Goal: Information Seeking & Learning: Understand process/instructions

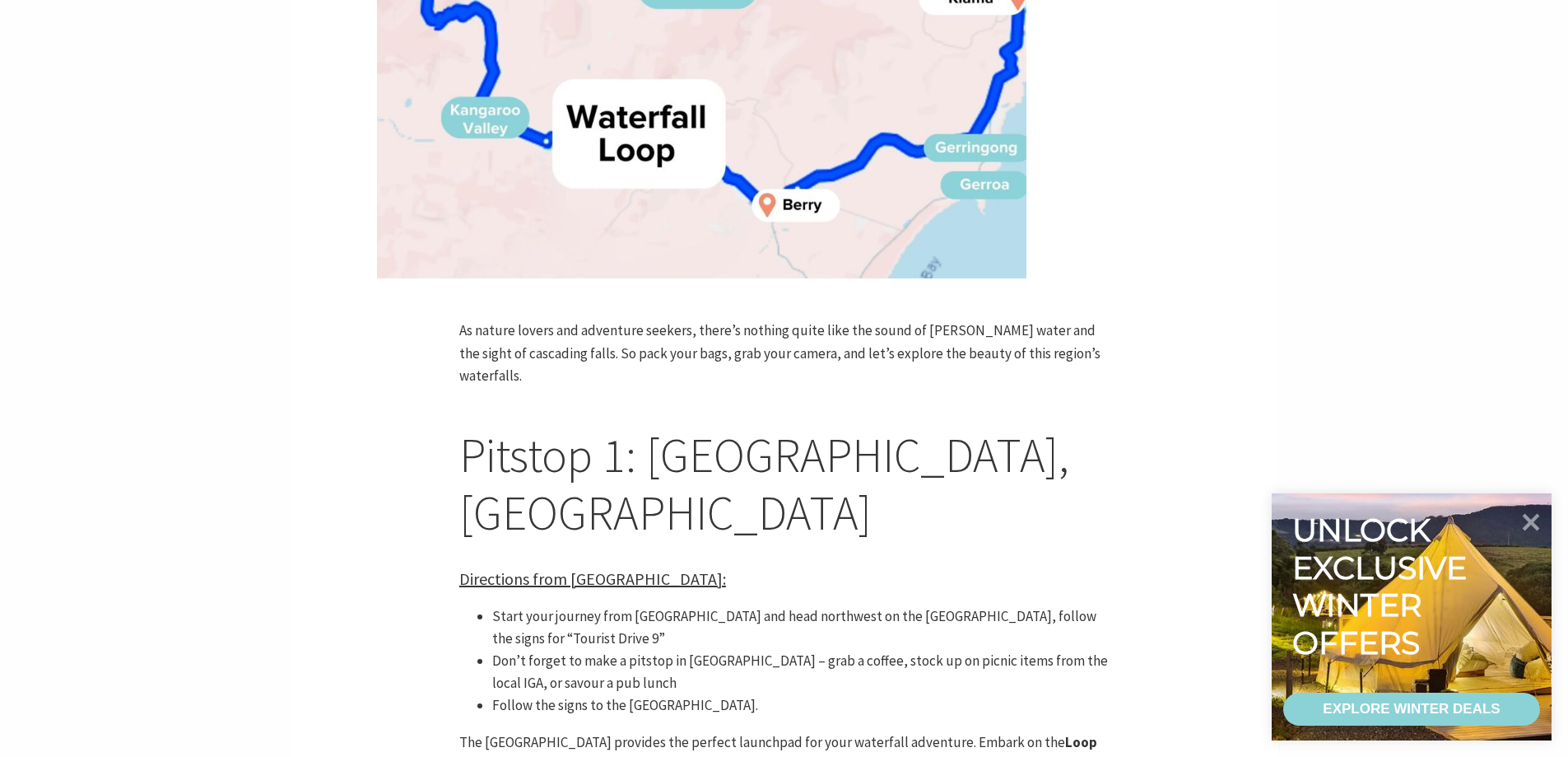
scroll to position [1153, 0]
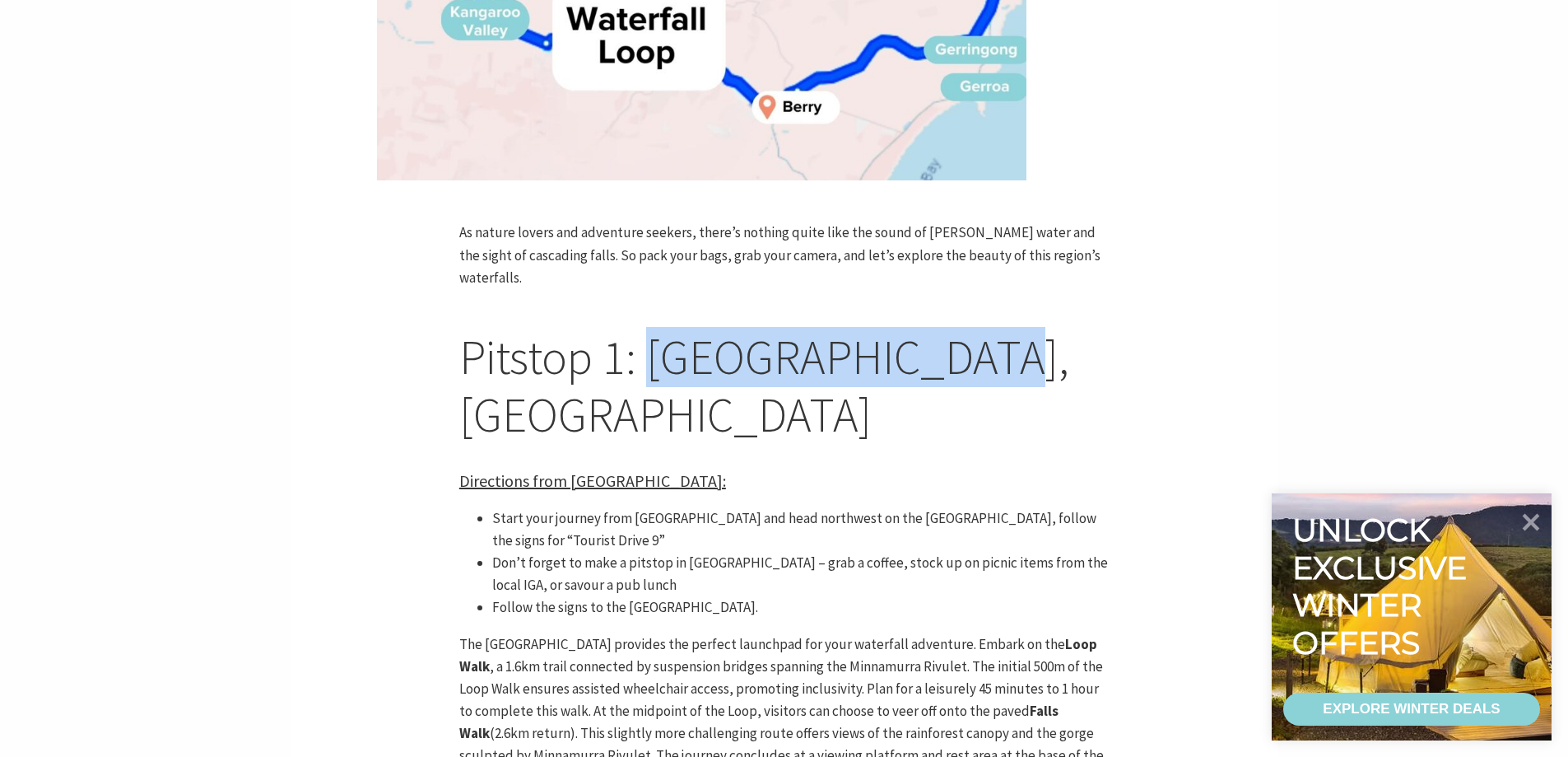
drag, startPoint x: 654, startPoint y: 323, endPoint x: 976, endPoint y: 333, distance: 322.2
click at [976, 333] on h2 "Pitstop 1: [GEOGRAPHIC_DATA], [GEOGRAPHIC_DATA]" at bounding box center [783, 386] width 650 height 114
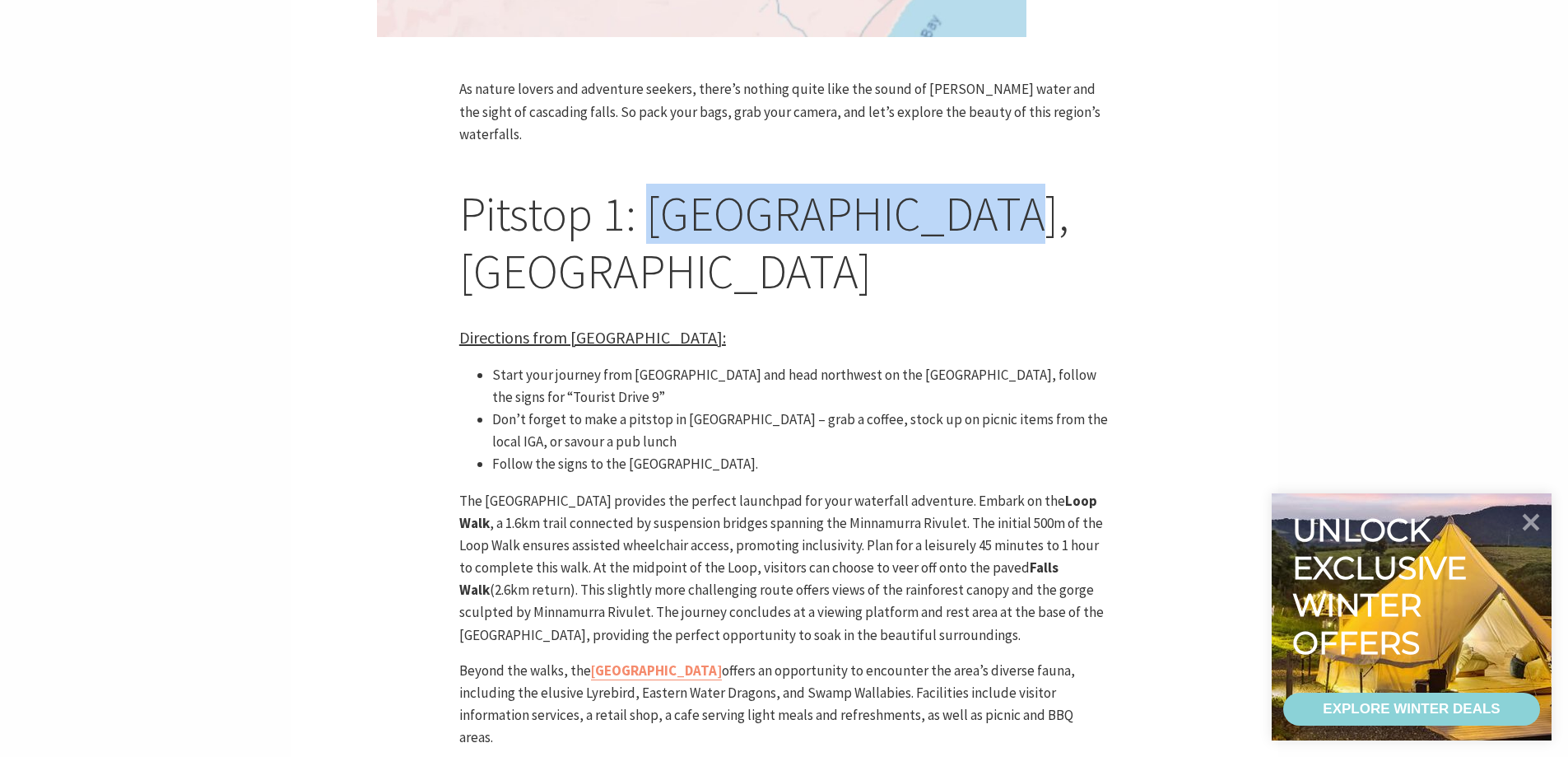
scroll to position [1400, 0]
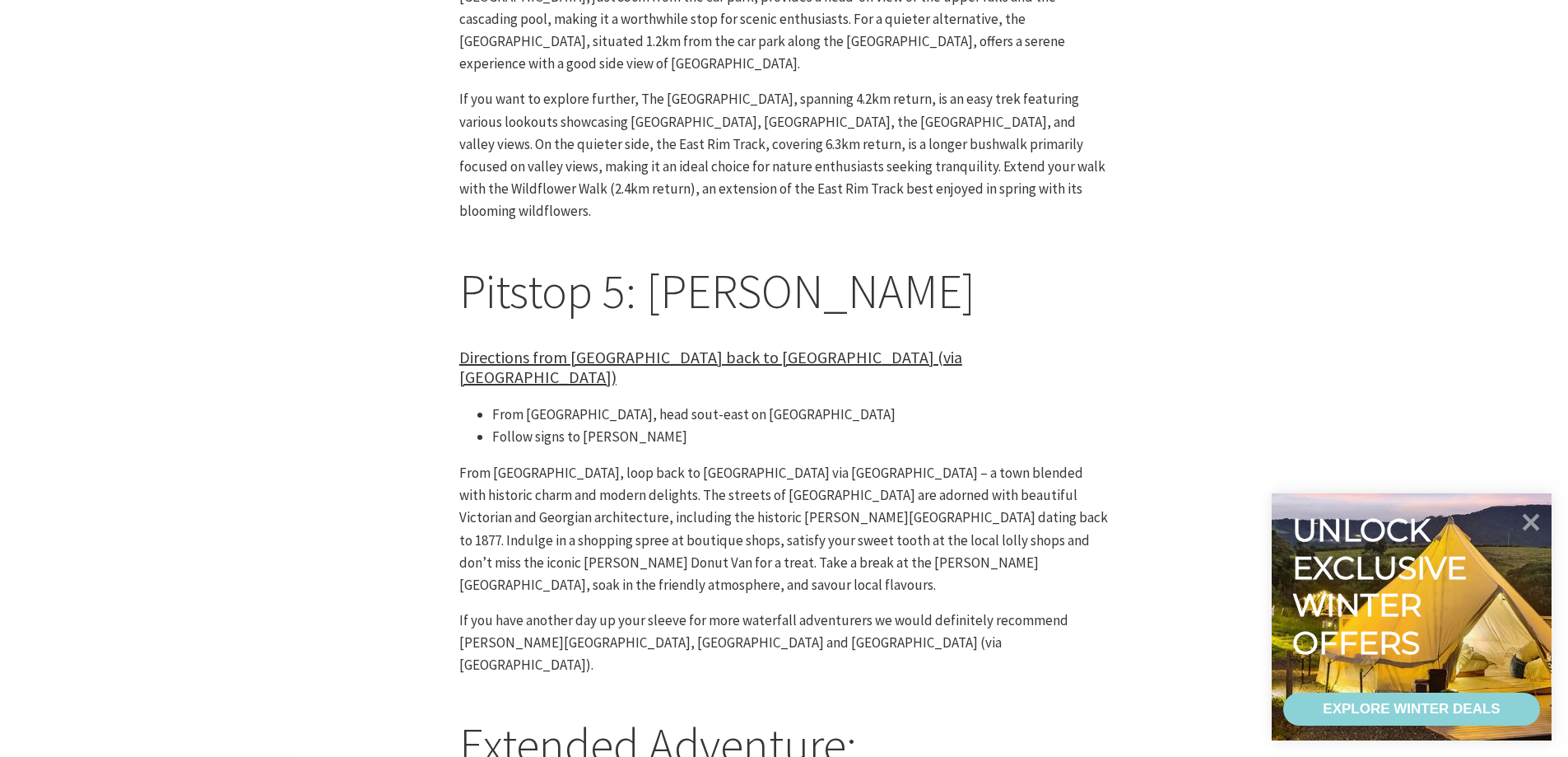
scroll to position [4116, 0]
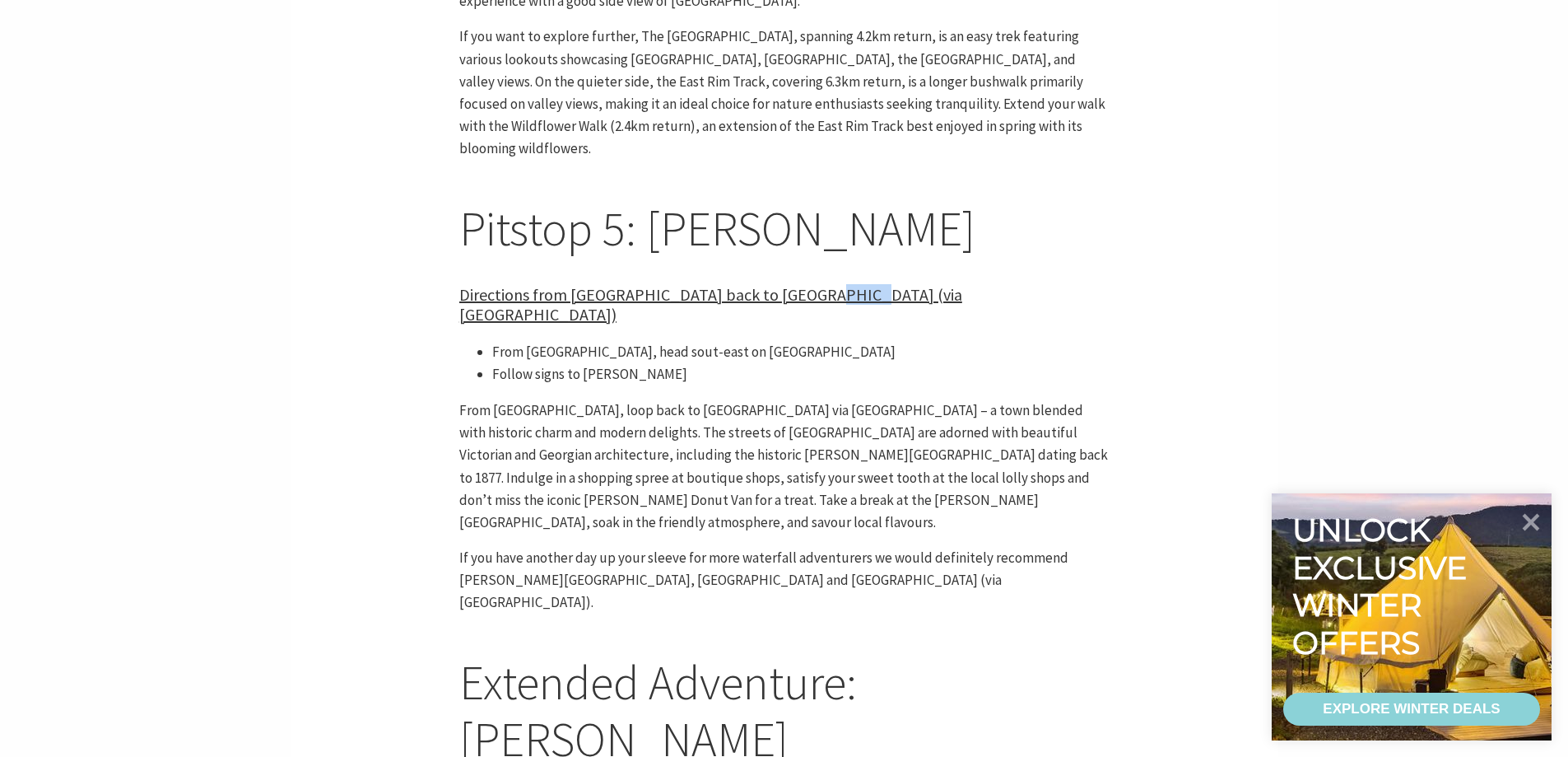
drag, startPoint x: 821, startPoint y: 84, endPoint x: 781, endPoint y: 84, distance: 40.0
click at [781, 284] on span "Directions from [GEOGRAPHIC_DATA] back to [GEOGRAPHIC_DATA] (via [GEOGRAPHIC_DA…" at bounding box center [710, 304] width 503 height 40
click at [924, 285] on h5 "Directions from [GEOGRAPHIC_DATA] back to [GEOGRAPHIC_DATA] (via [GEOGRAPHIC_DA…" at bounding box center [783, 304] width 650 height 40
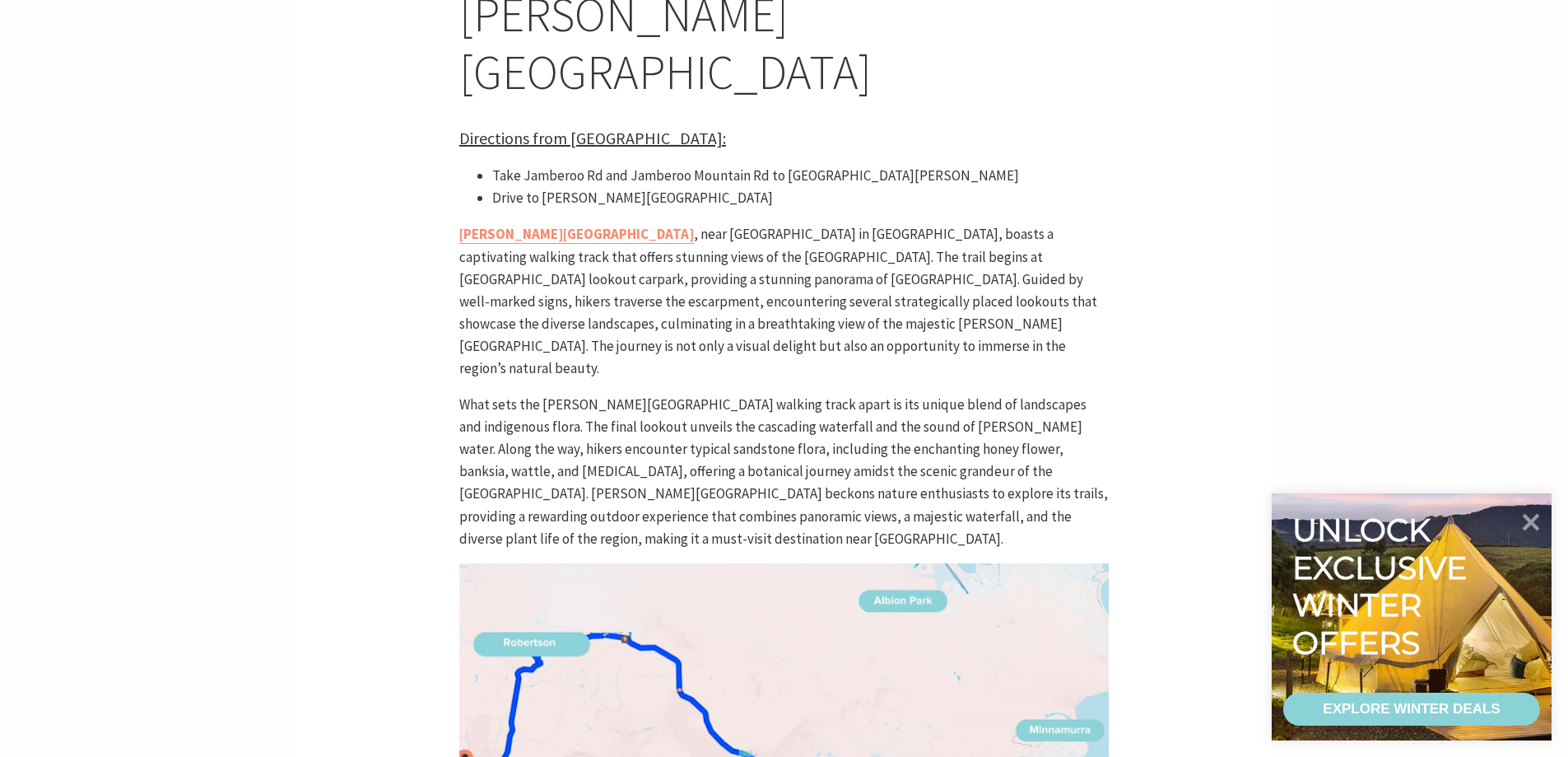
scroll to position [4939, 0]
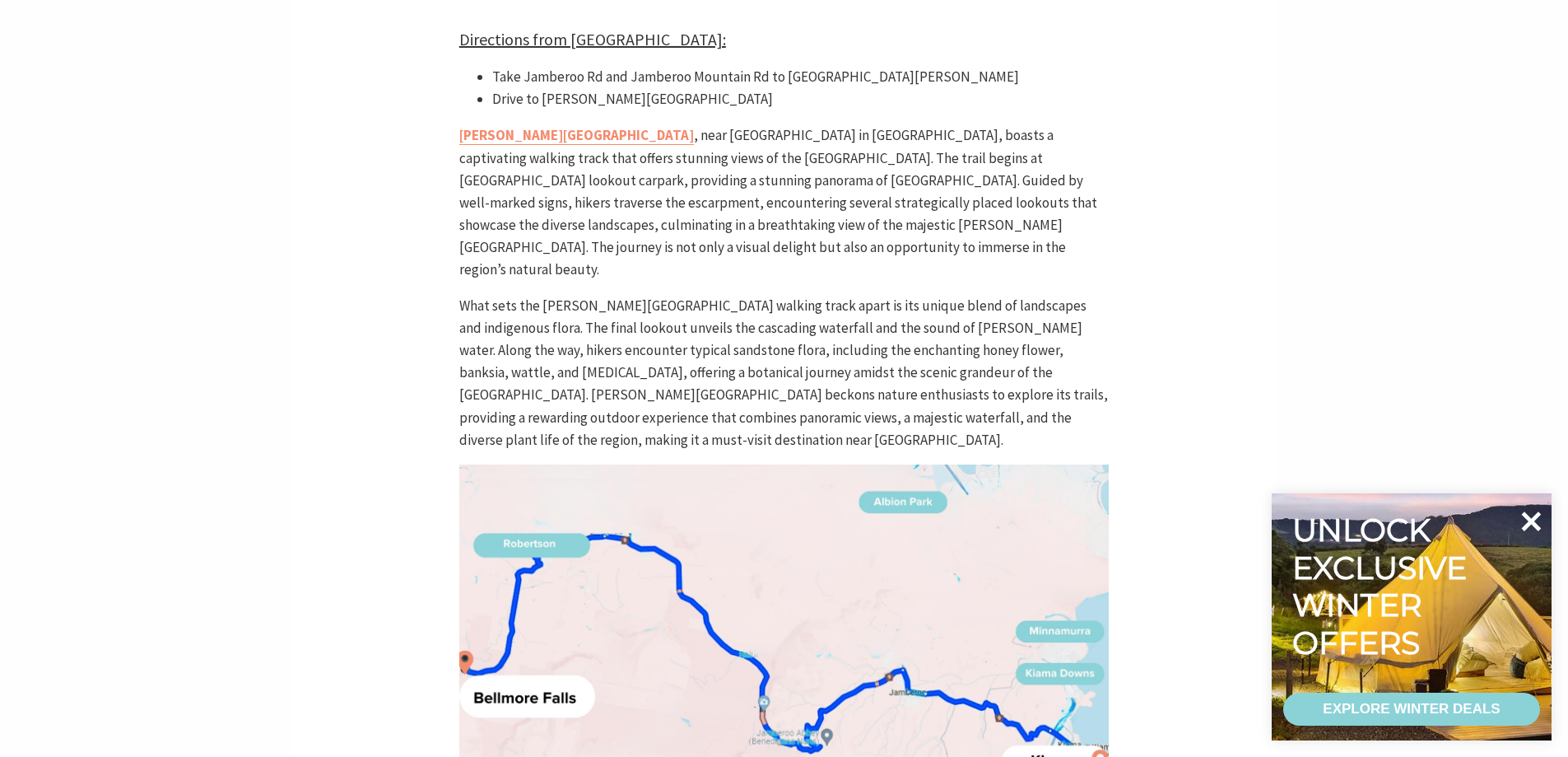
click at [1531, 520] on icon at bounding box center [1531, 520] width 19 height 19
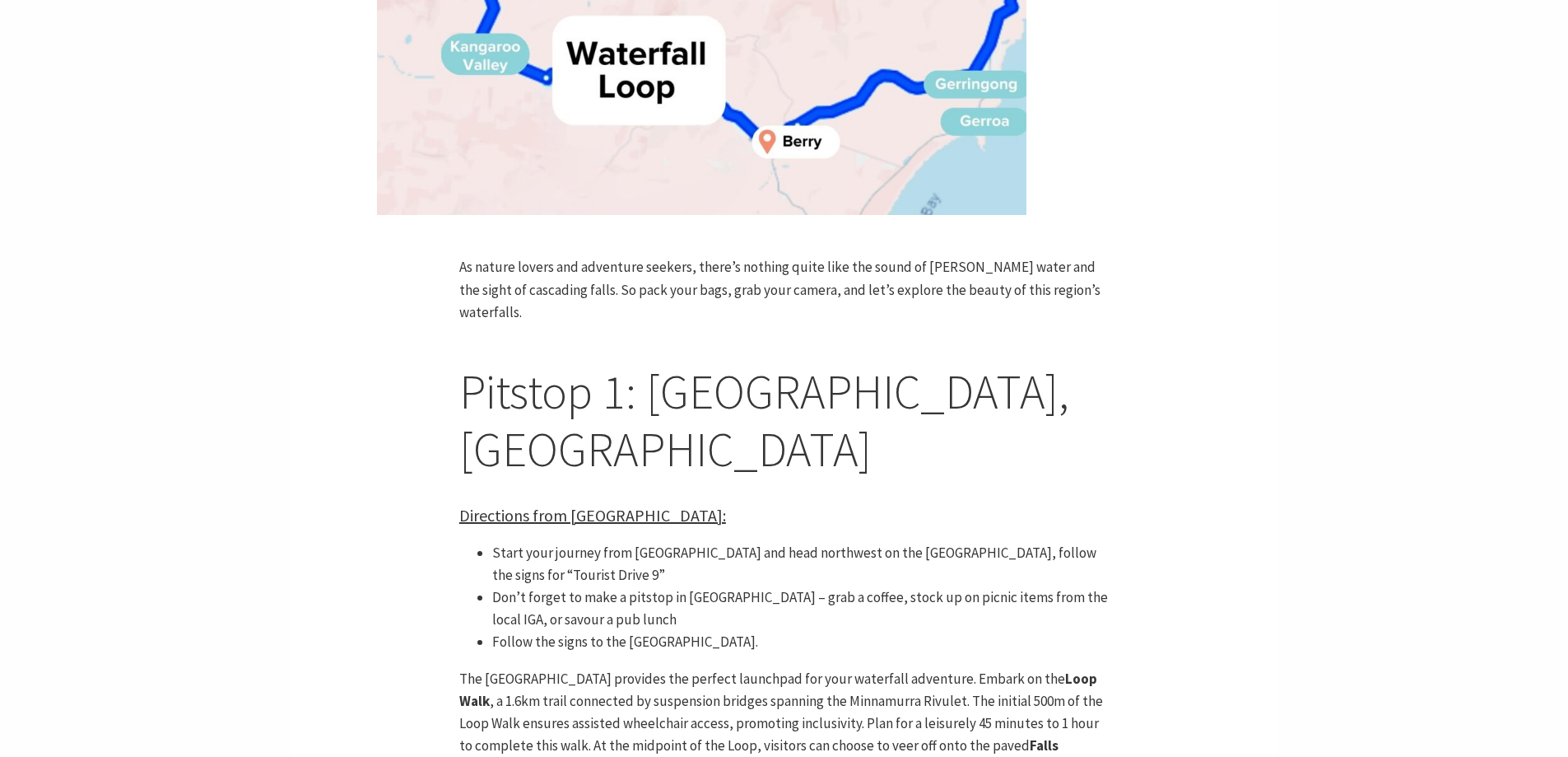
scroll to position [992, 0]
